Goal: Information Seeking & Learning: Check status

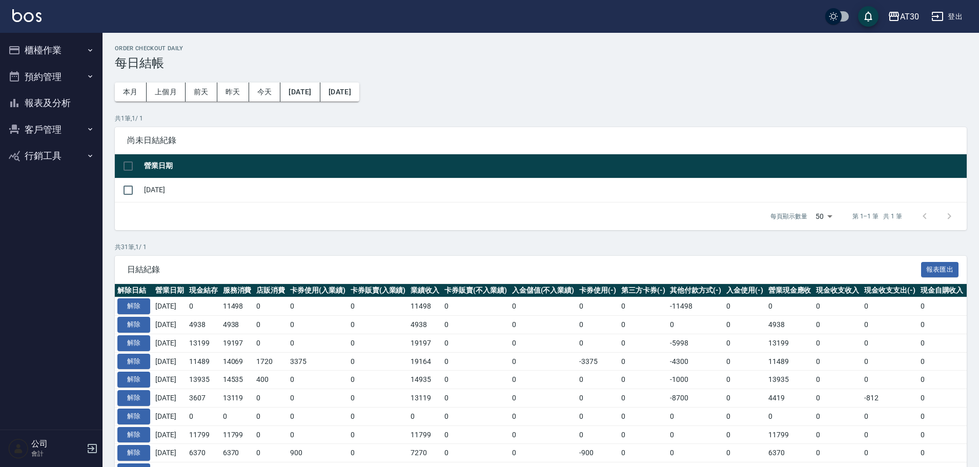
click at [960, 19] on button "登出" at bounding box center [946, 16] width 39 height 19
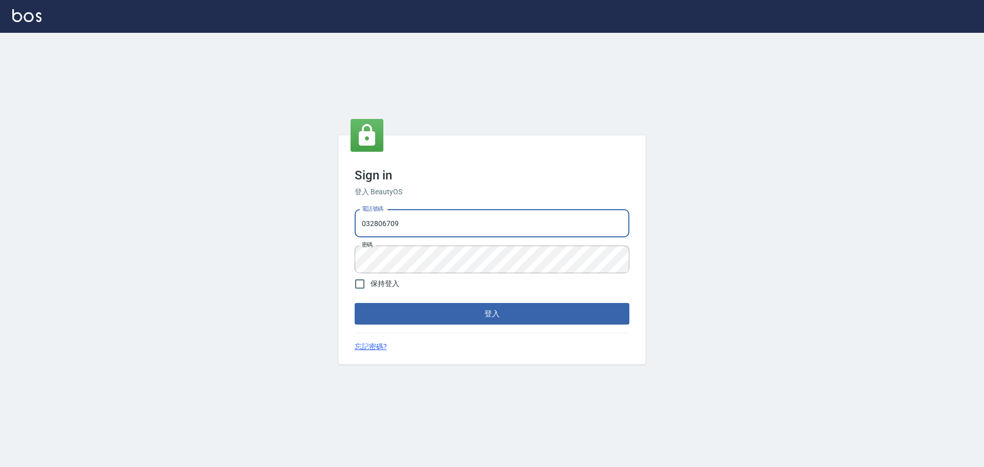
drag, startPoint x: 426, startPoint y: 225, endPoint x: 327, endPoint y: 240, distance: 100.4
click at [329, 238] on div "Sign in 登入 BeautyOS 電話號碼 [PHONE_NUMBER] 電話號碼 密碼 密碼 保持登入 登入 忘記密碼?" at bounding box center [492, 250] width 984 height 434
type input "0976570099"
click at [380, 304] on button "登入" at bounding box center [492, 314] width 275 height 22
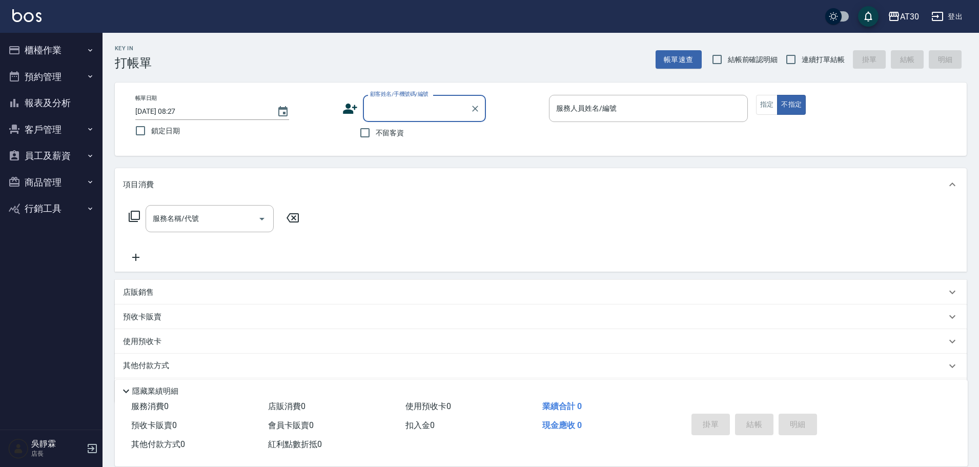
click at [59, 106] on button "報表及分析" at bounding box center [51, 103] width 94 height 27
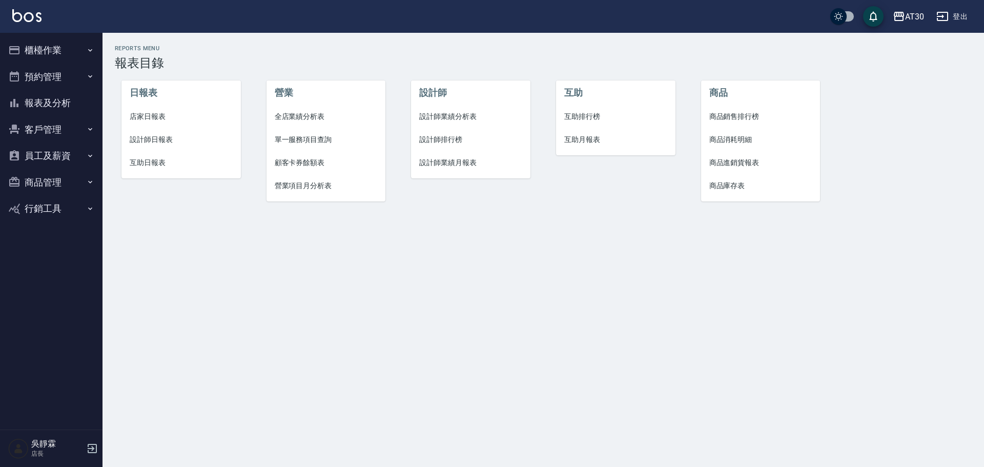
click at [586, 114] on span "互助排行榜" at bounding box center [615, 116] width 103 height 11
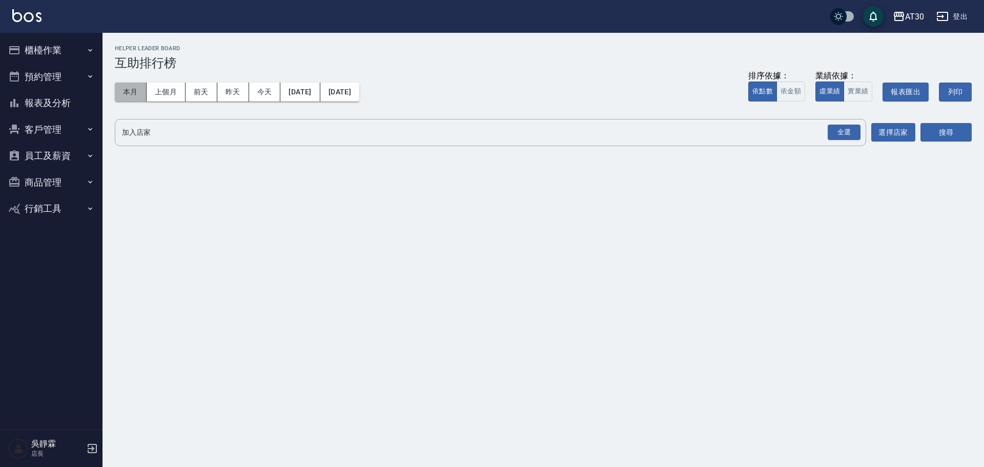
click at [132, 93] on button "本月" at bounding box center [131, 92] width 32 height 19
click at [843, 137] on div "全選" at bounding box center [844, 133] width 33 height 16
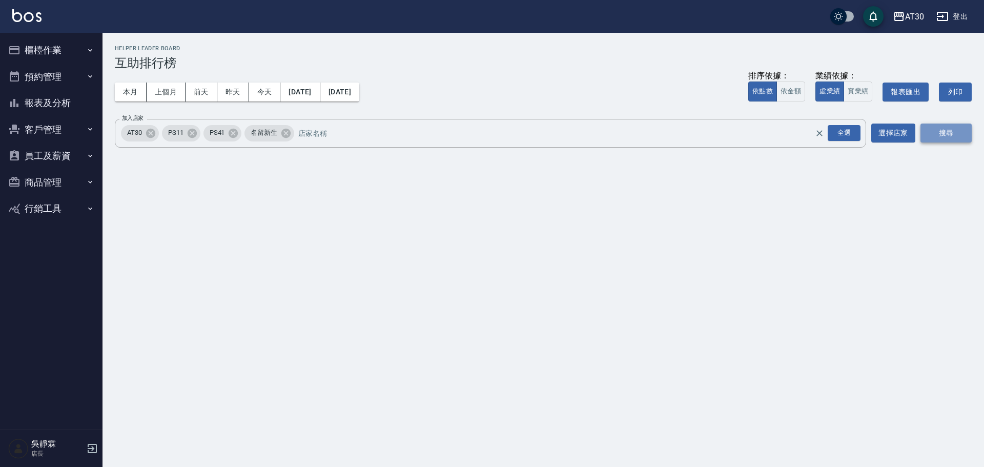
click at [939, 134] on button "搜尋" at bounding box center [945, 132] width 51 height 19
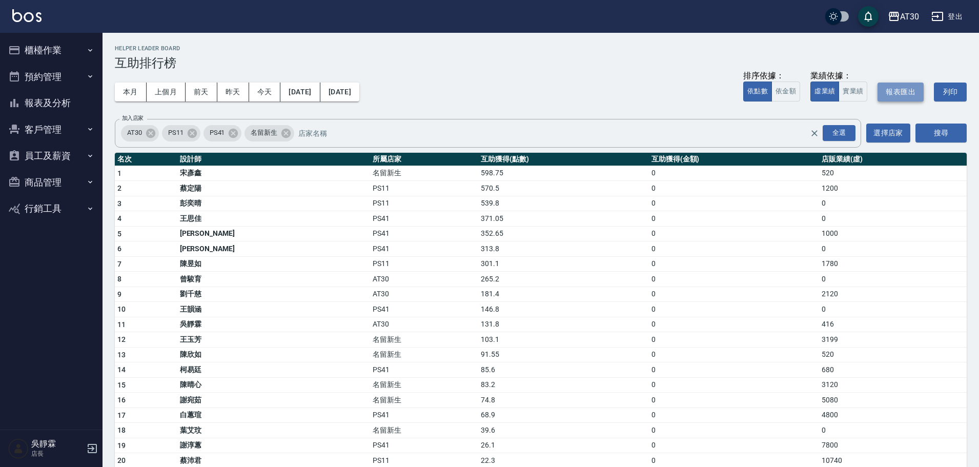
click at [899, 88] on button "報表匯出" at bounding box center [900, 92] width 46 height 19
click at [69, 96] on button "報表及分析" at bounding box center [51, 103] width 94 height 27
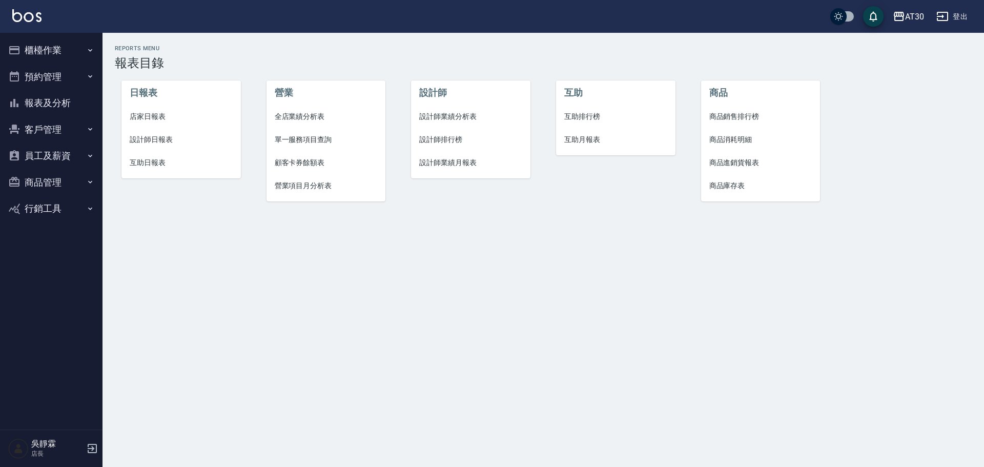
click at [455, 137] on span "設計師排行榜" at bounding box center [470, 139] width 103 height 11
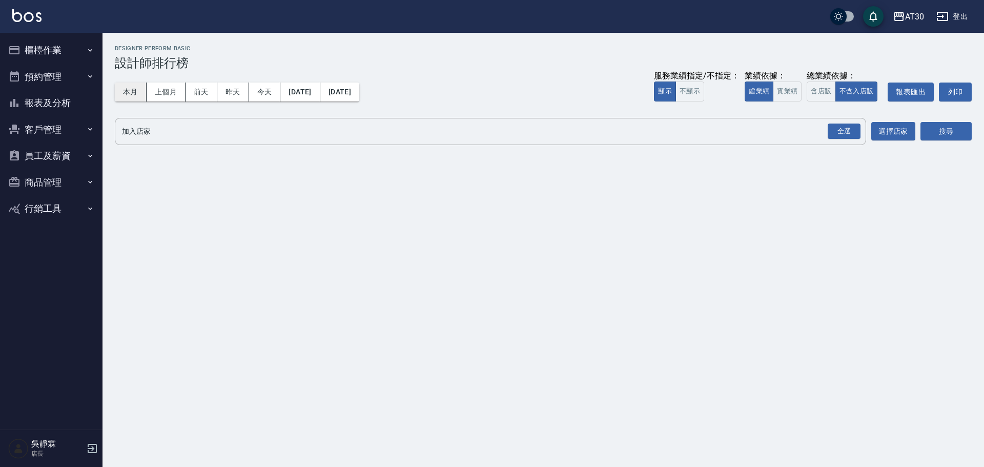
click at [133, 94] on button "本月" at bounding box center [131, 92] width 32 height 19
click at [843, 133] on div "全選" at bounding box center [844, 131] width 33 height 16
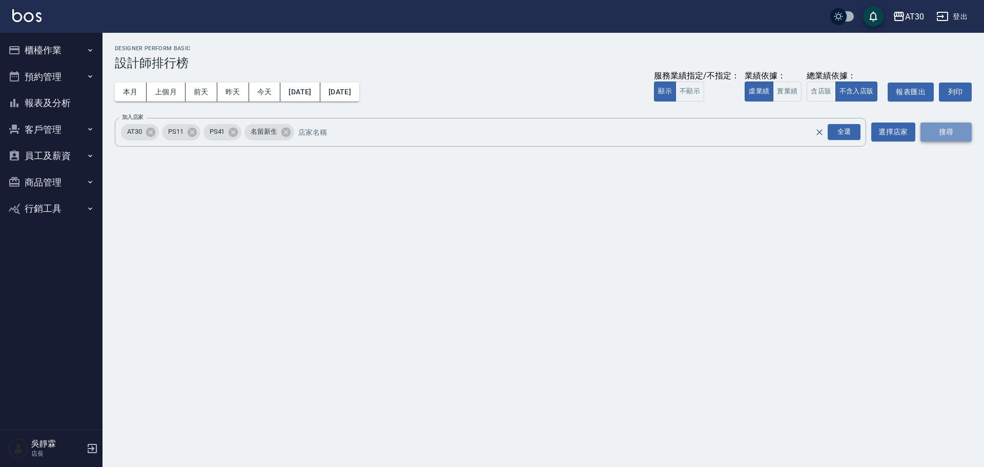
click at [933, 128] on button "搜尋" at bounding box center [945, 131] width 51 height 19
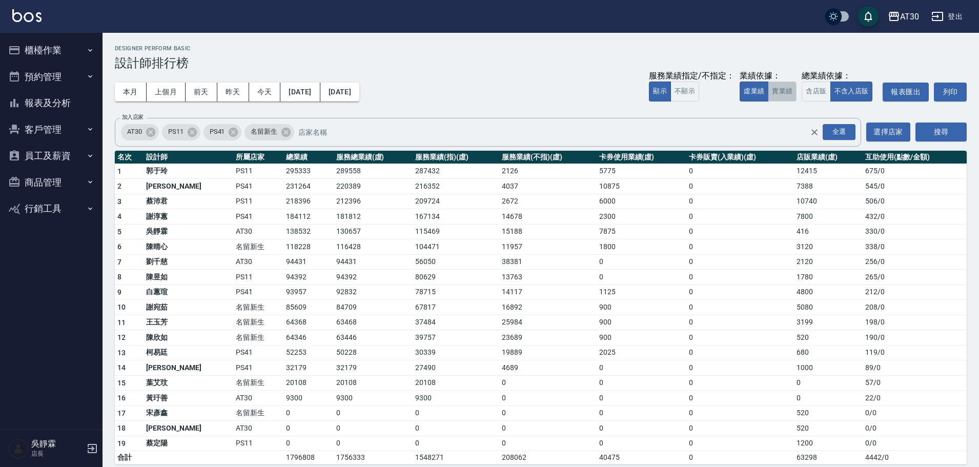
click at [788, 85] on button "實業績" at bounding box center [782, 91] width 29 height 20
click at [948, 129] on button "搜尋" at bounding box center [940, 131] width 51 height 19
click at [754, 92] on button "虛業績" at bounding box center [753, 91] width 29 height 20
click at [779, 87] on button "實業績" at bounding box center [782, 91] width 29 height 20
click at [902, 91] on button "報表匯出" at bounding box center [905, 92] width 46 height 19
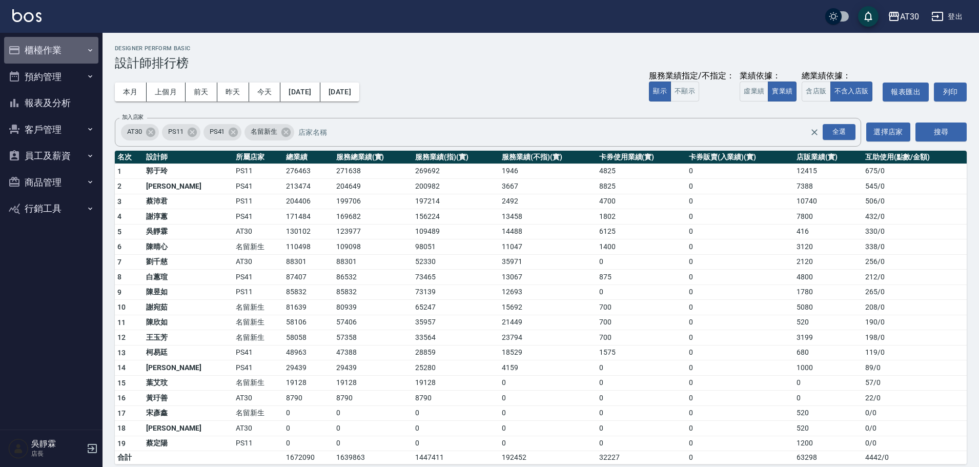
click at [34, 51] on button "櫃檯作業" at bounding box center [51, 50] width 94 height 27
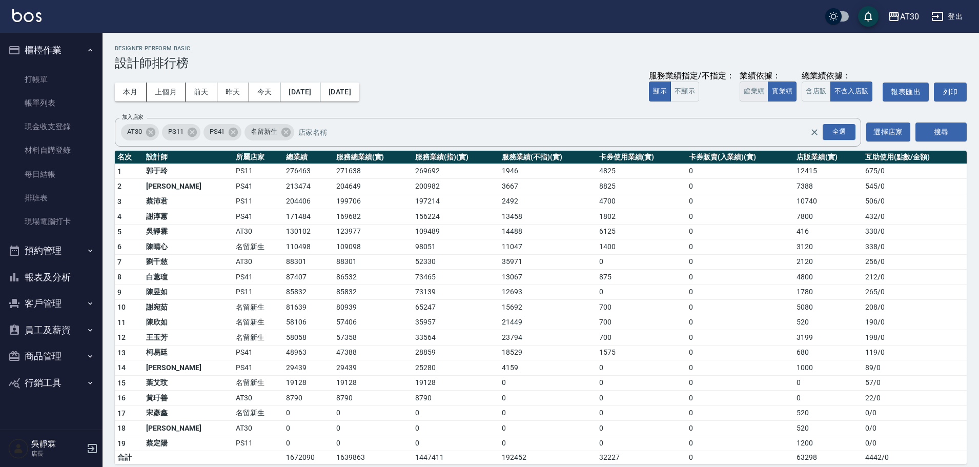
click at [757, 92] on button "虛業績" at bounding box center [753, 91] width 29 height 20
click at [233, 134] on icon at bounding box center [233, 131] width 9 height 9
click at [190, 134] on icon at bounding box center [191, 131] width 9 height 9
click at [936, 127] on button "搜尋" at bounding box center [940, 131] width 51 height 19
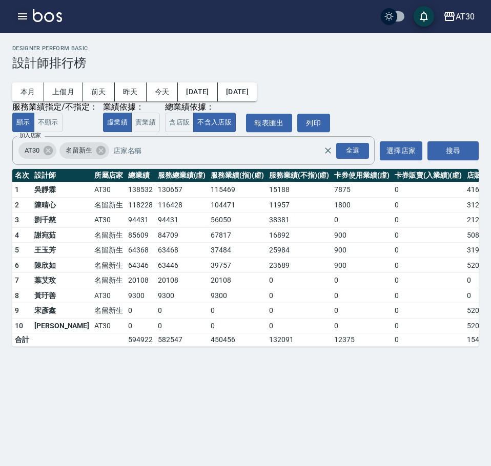
click at [19, 19] on icon "button" at bounding box center [22, 16] width 9 height 6
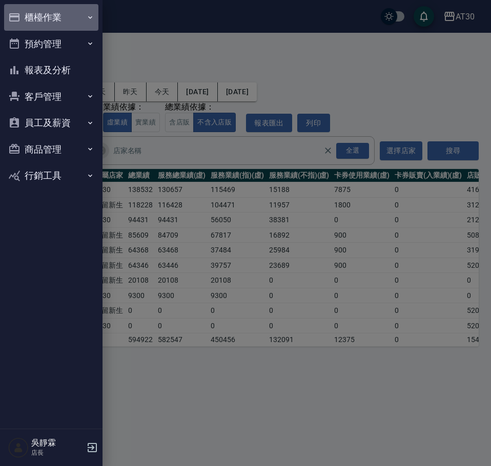
click at [61, 16] on button "櫃檯作業" at bounding box center [51, 17] width 94 height 27
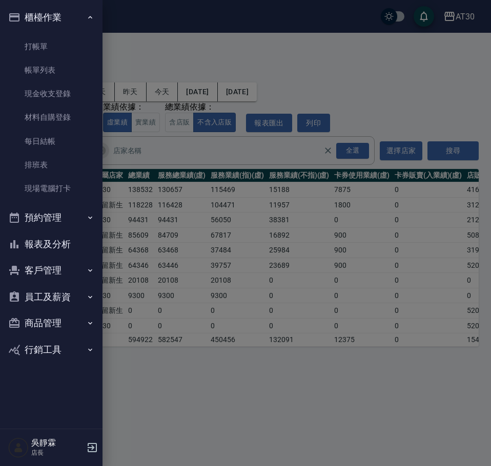
click at [59, 241] on button "報表及分析" at bounding box center [51, 244] width 94 height 27
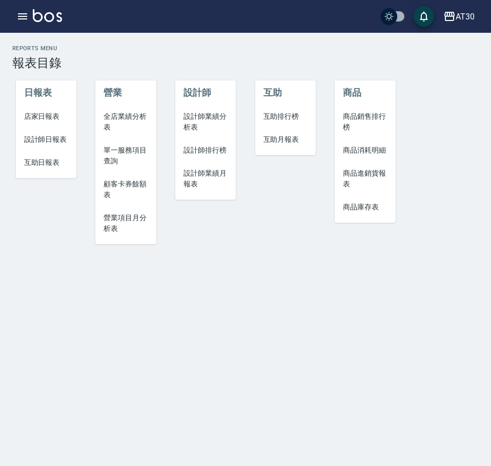
click at [54, 142] on span "設計師日報表" at bounding box center [46, 139] width 44 height 11
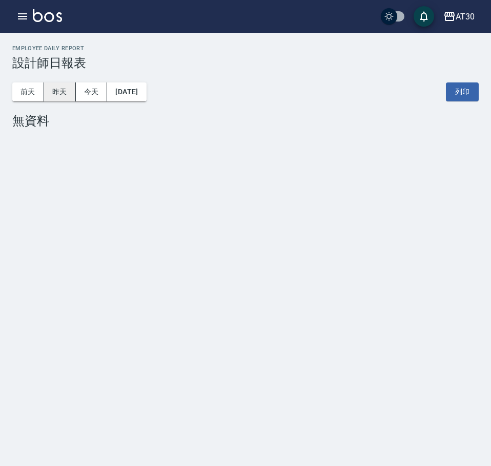
click at [64, 89] on button "昨天" at bounding box center [60, 92] width 32 height 19
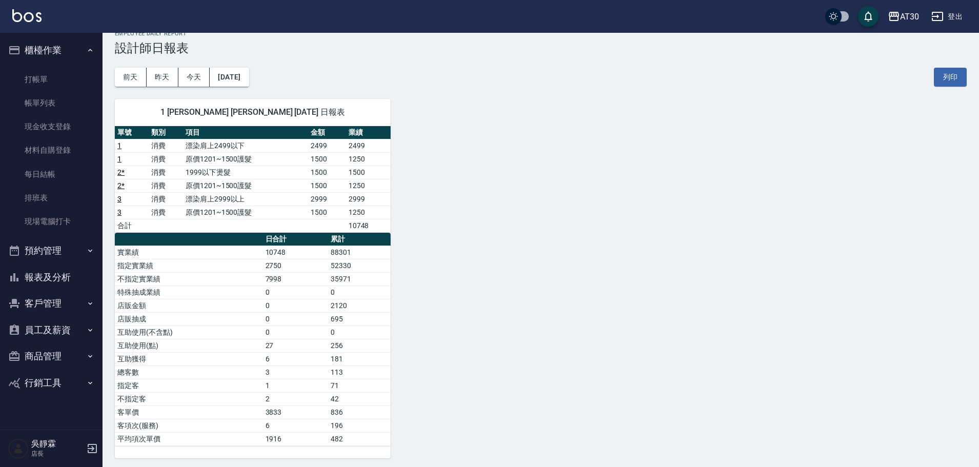
scroll to position [18, 0]
